Goal: Check status

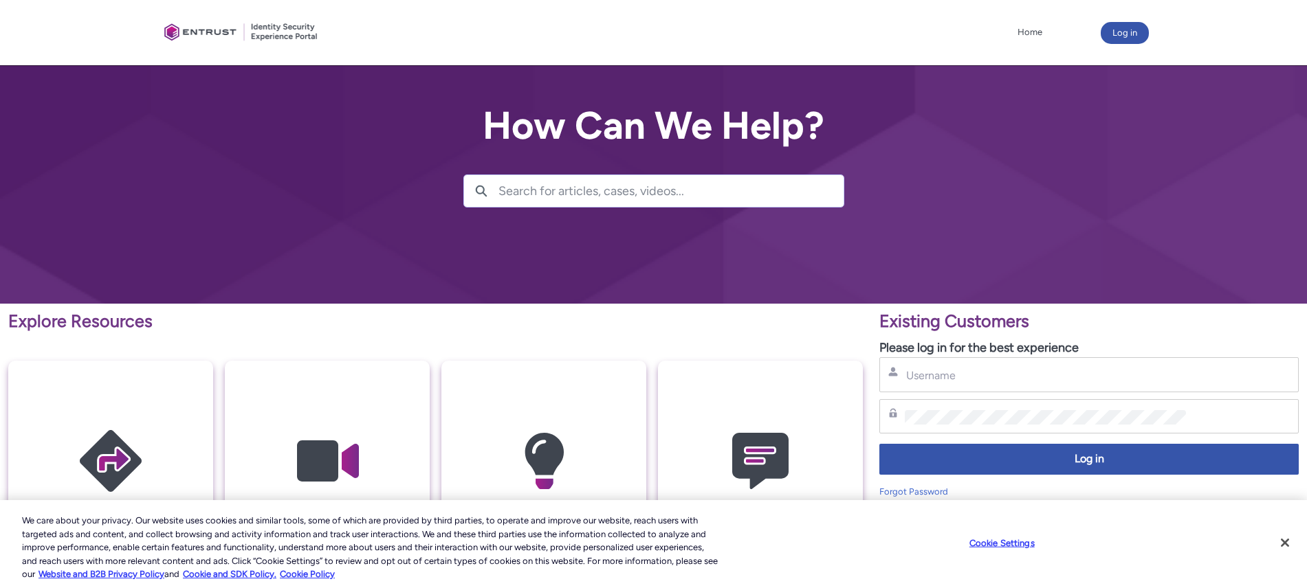
click at [929, 385] on div "Username" at bounding box center [1088, 374] width 419 height 35
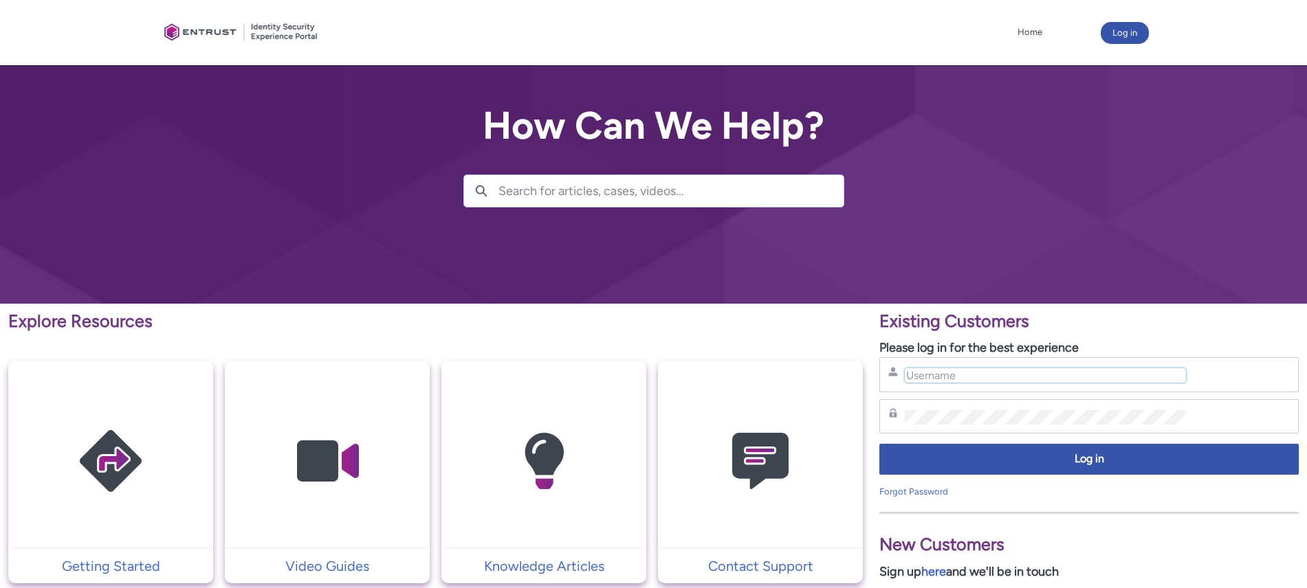
click at [931, 381] on input "Username" at bounding box center [1045, 375] width 281 height 14
type input "[PERSON_NAME][EMAIL_ADDRESS][PERSON_NAME][PERSON_NAME][DOMAIN_NAME]"
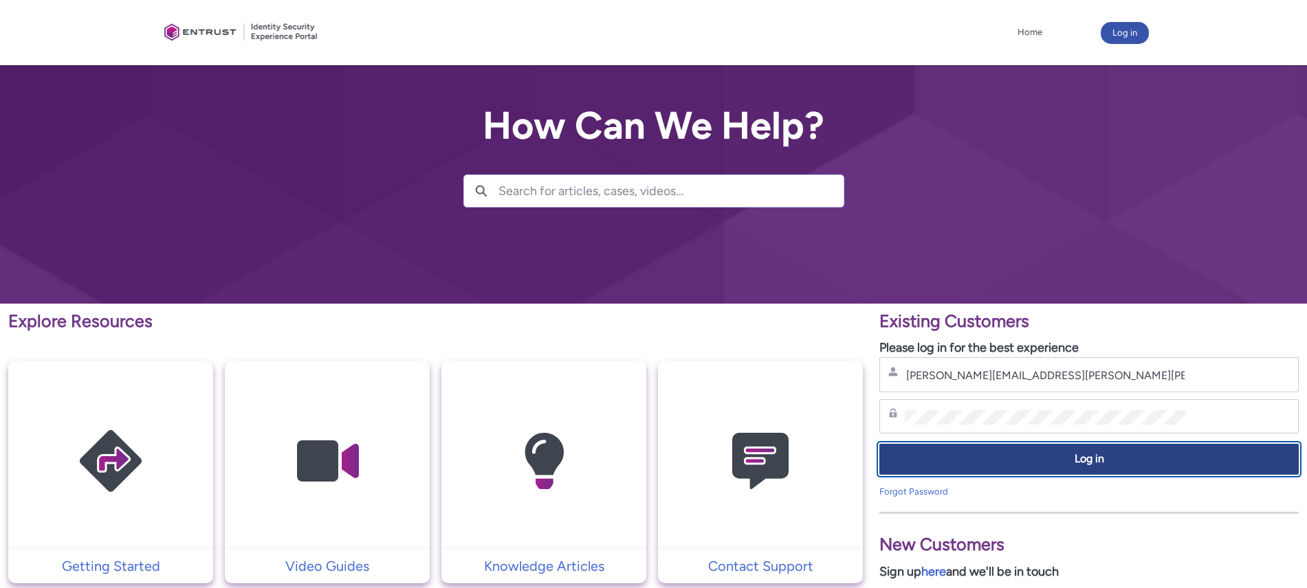
click at [922, 472] on button "Log in" at bounding box center [1088, 459] width 419 height 31
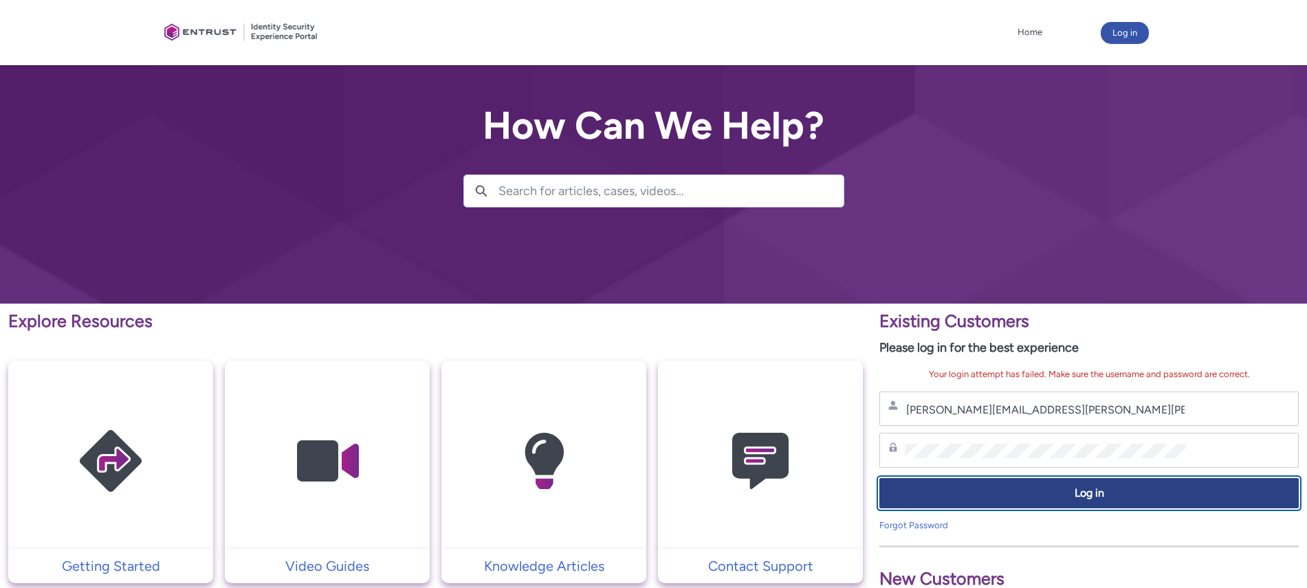
click at [900, 500] on span "Log in" at bounding box center [1088, 494] width 401 height 16
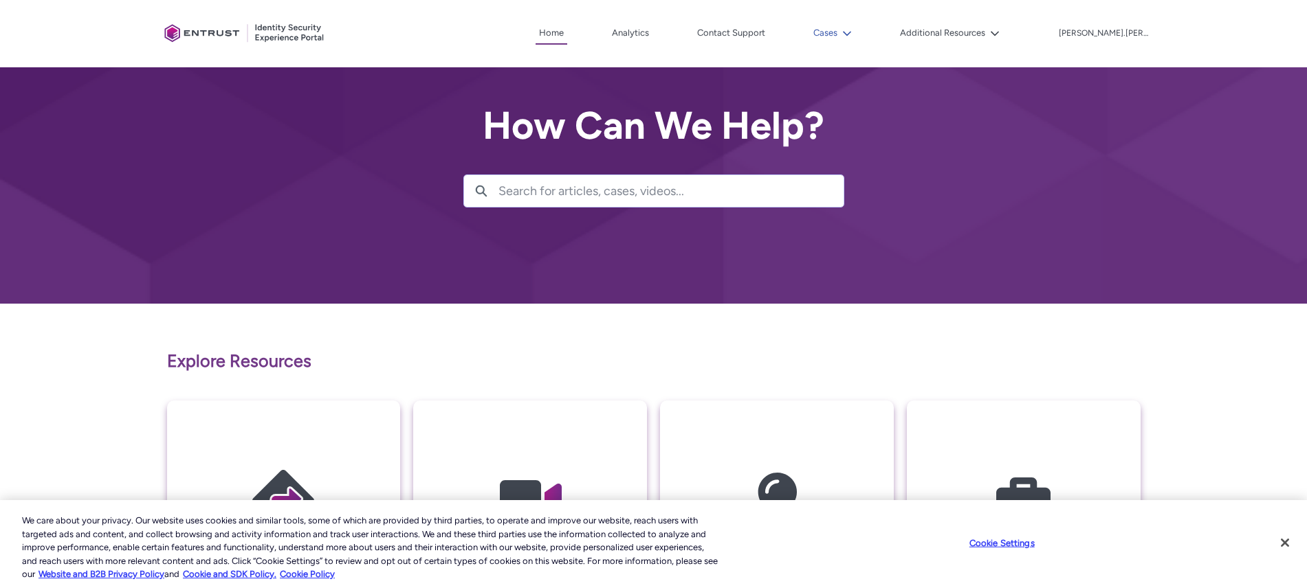
click at [855, 30] on div "Cases" at bounding box center [811, 33] width 87 height 21
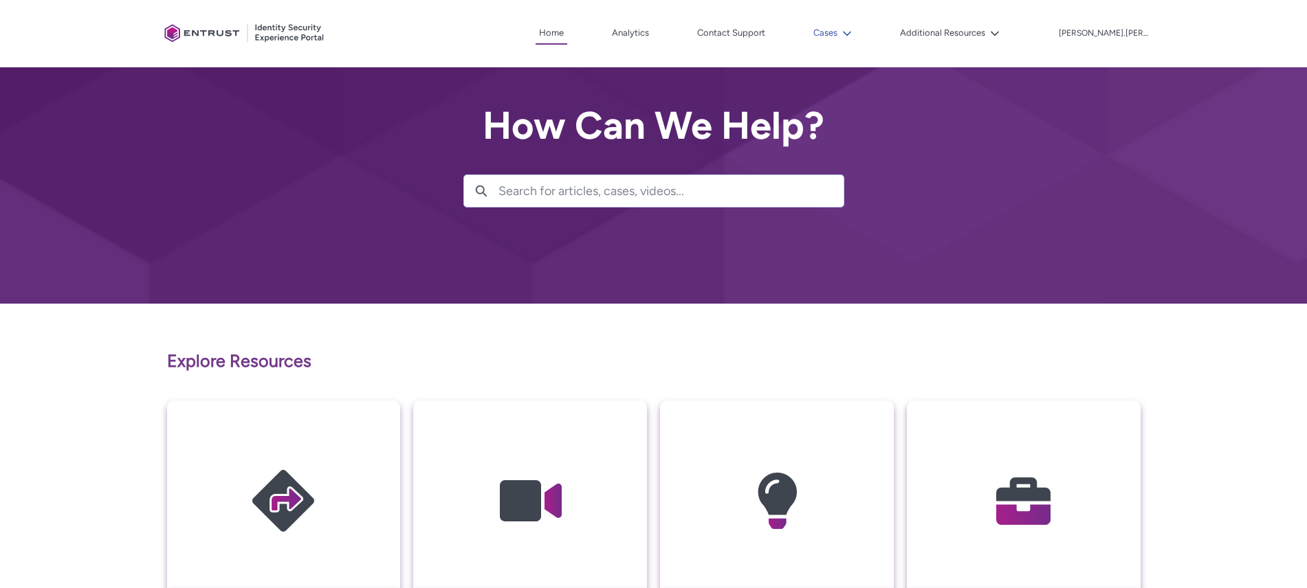
click at [855, 32] on button "Cases" at bounding box center [832, 33] width 45 height 21
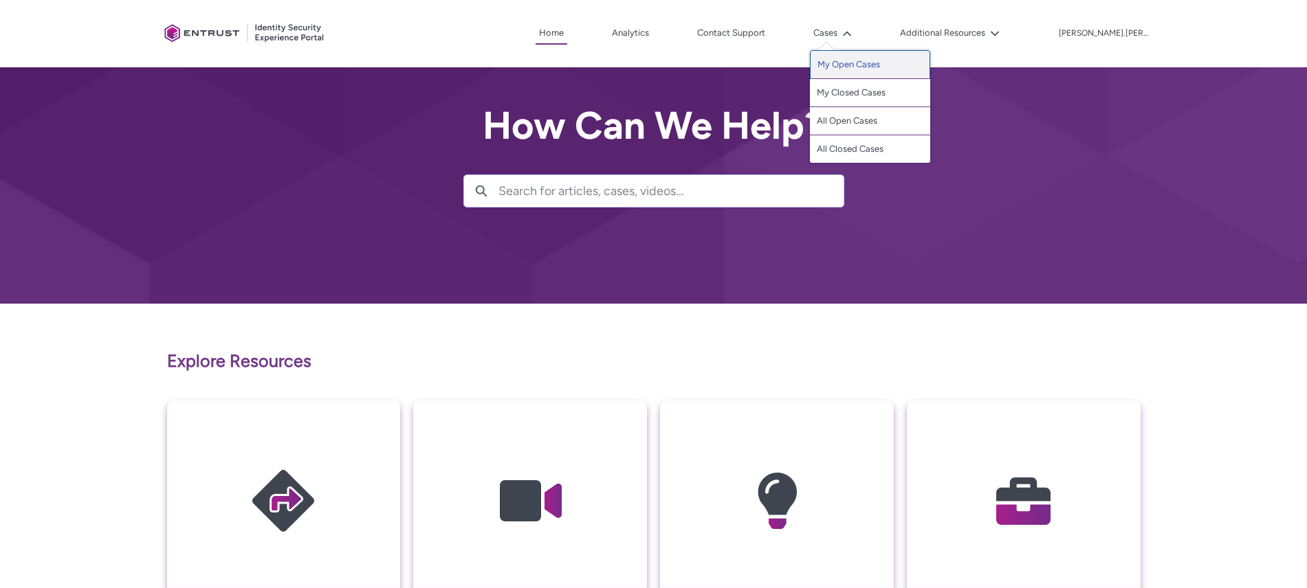
click at [886, 74] on link "My Open Cases" at bounding box center [870, 64] width 120 height 29
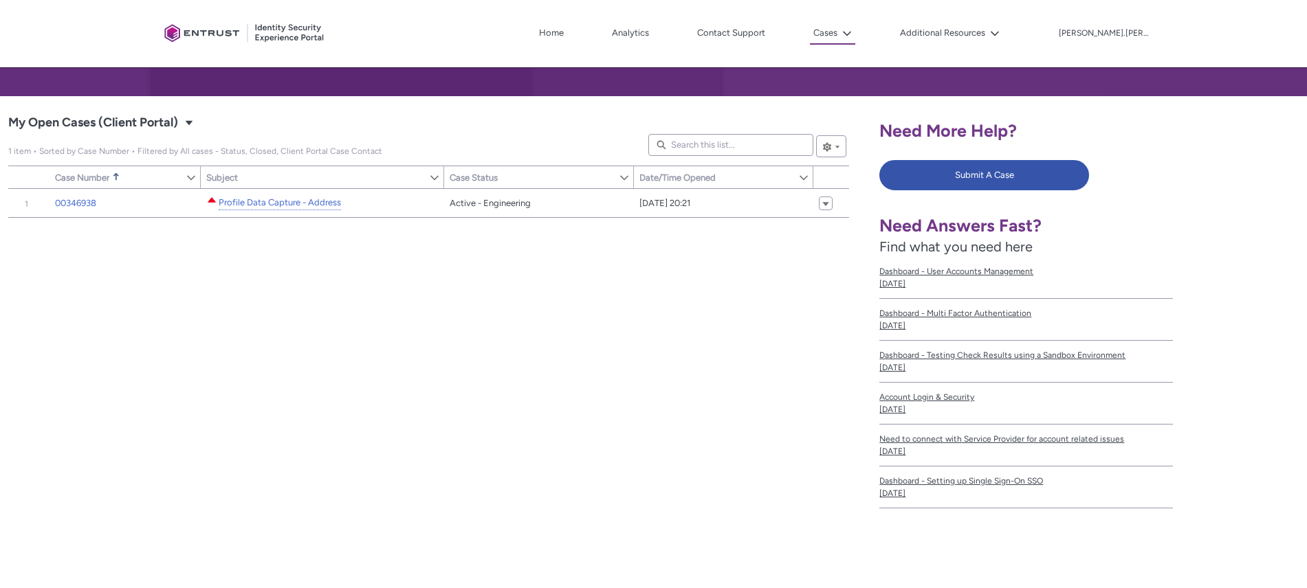
scroll to position [208, 0]
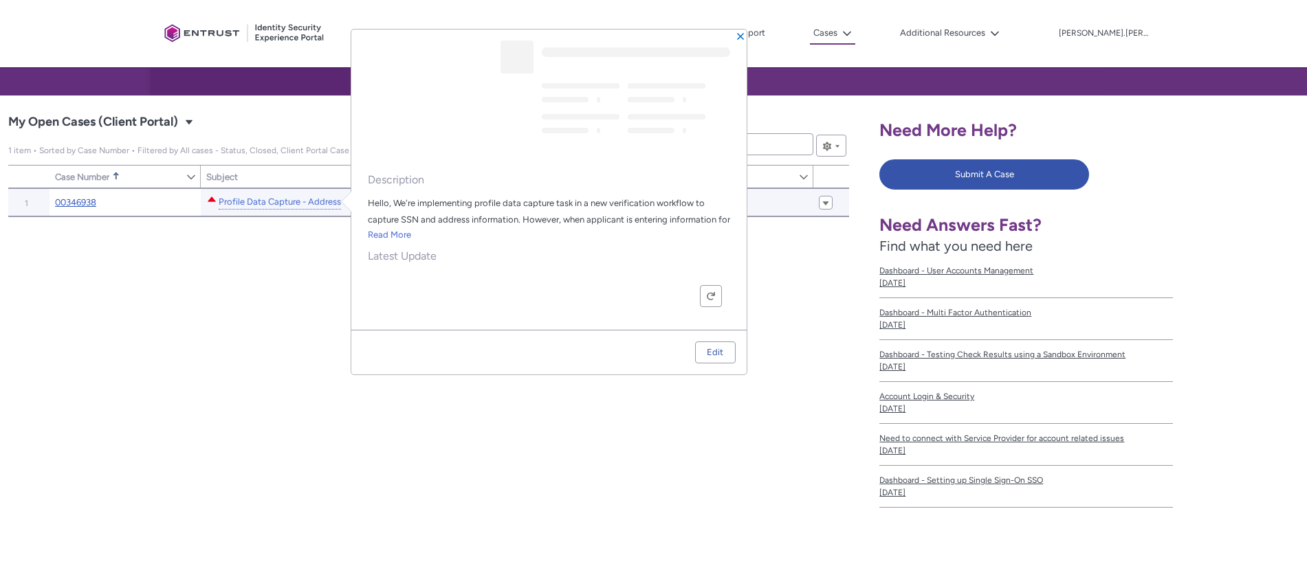
click at [63, 203] on link "00346938" at bounding box center [75, 203] width 41 height 14
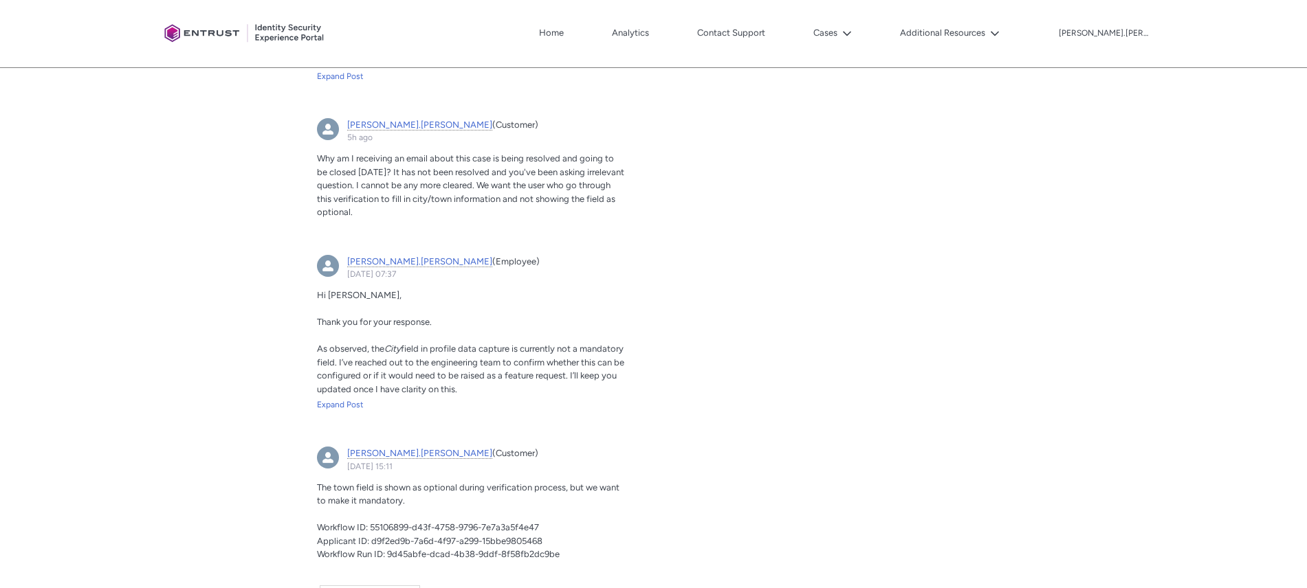
scroll to position [682, 0]
click at [356, 403] on div "Expand Post" at bounding box center [471, 401] width 309 height 12
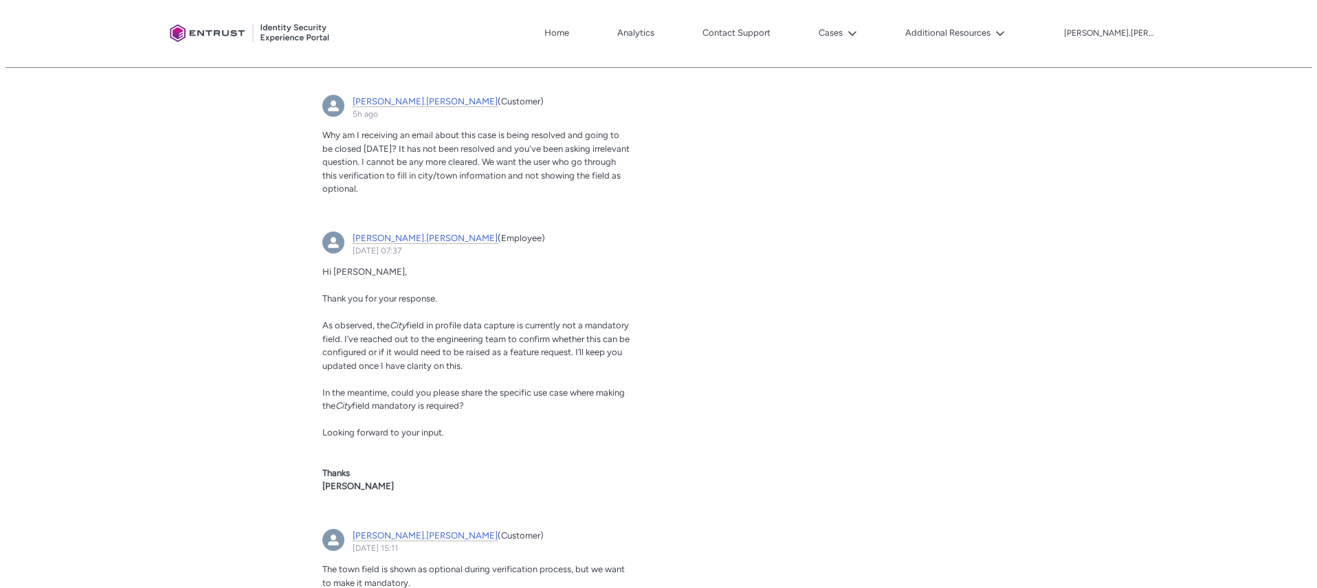
scroll to position [705, 0]
